Goal: Transaction & Acquisition: Purchase product/service

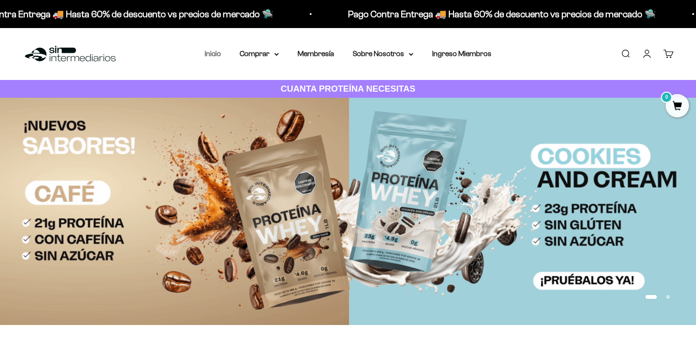
click at [215, 54] on link "Inicio" at bounding box center [213, 54] width 16 height 8
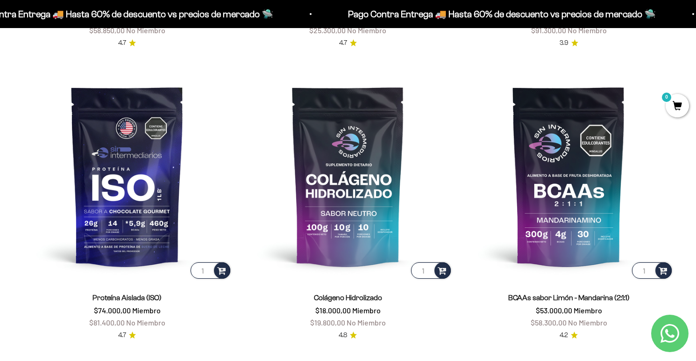
scroll to position [660, 0]
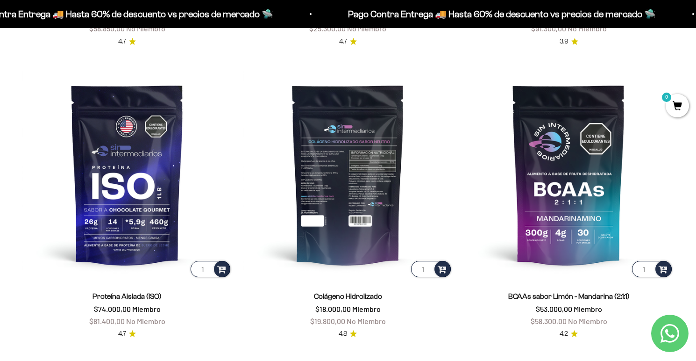
click at [347, 160] on img at bounding box center [348, 174] width 210 height 210
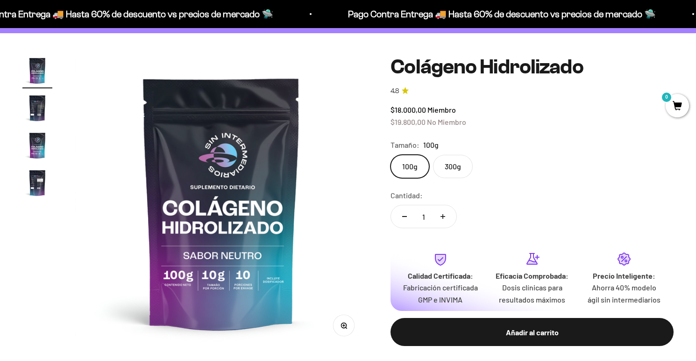
scroll to position [67, 0]
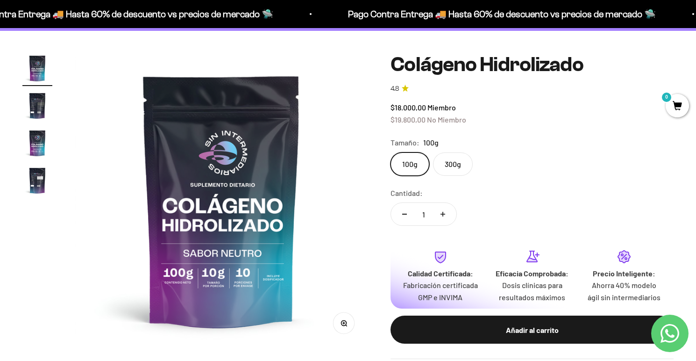
click at [458, 168] on label "300g" at bounding box center [453, 163] width 40 height 23
click at [391, 152] on input "300g" at bounding box center [390, 152] width 0 height 0
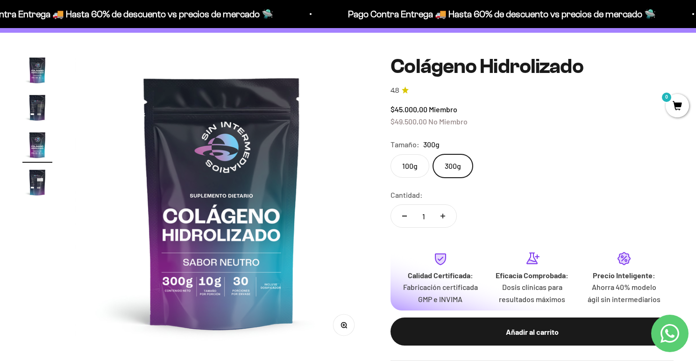
click at [401, 158] on label "100g" at bounding box center [410, 165] width 39 height 23
click at [391, 154] on input "100g" at bounding box center [390, 154] width 0 height 0
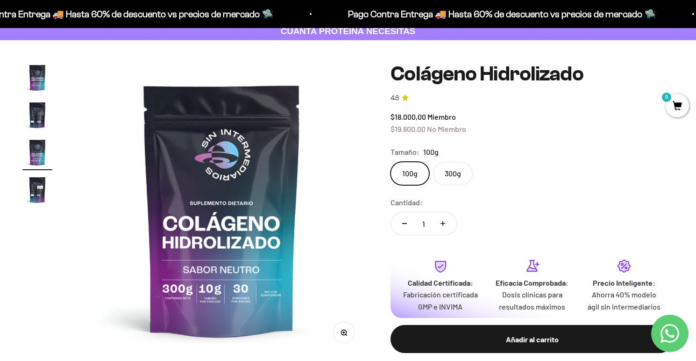
scroll to position [56, 0]
